Goal: Register for event/course

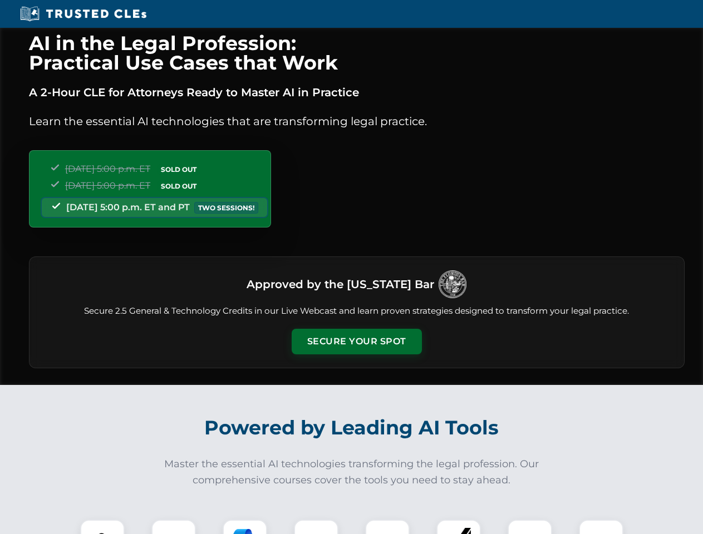
click at [356, 342] on button "Secure Your Spot" at bounding box center [357, 342] width 130 height 26
click at [102, 527] on img at bounding box center [102, 542] width 32 height 32
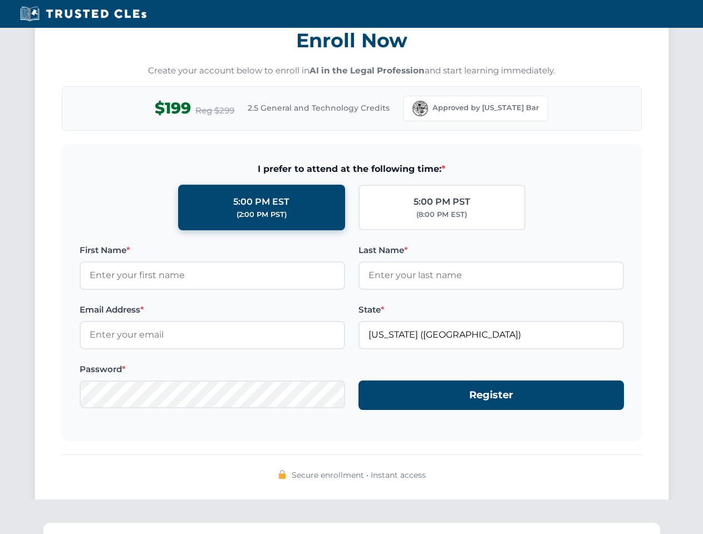
scroll to position [1092, 0]
